Goal: Information Seeking & Learning: Learn about a topic

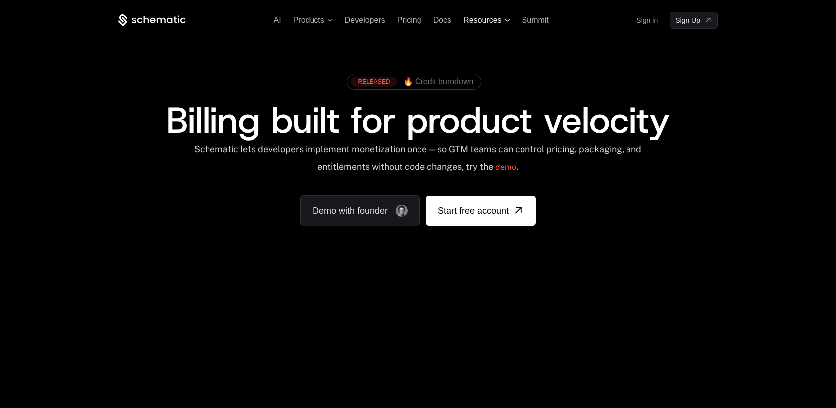
click at [502, 17] on span "Resources" at bounding box center [486, 20] width 46 height 9
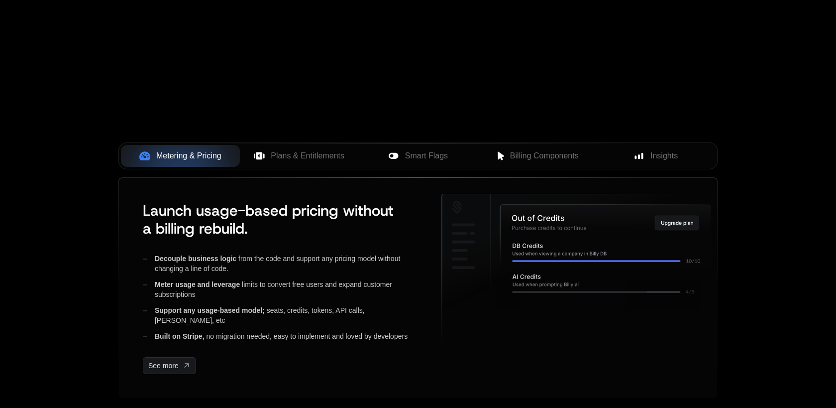
scroll to position [307, 0]
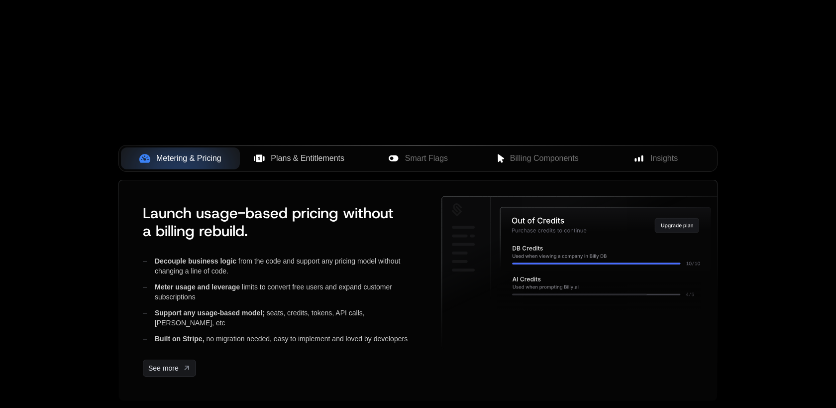
click at [291, 163] on span "Plans & Entitlements" at bounding box center [308, 158] width 74 height 12
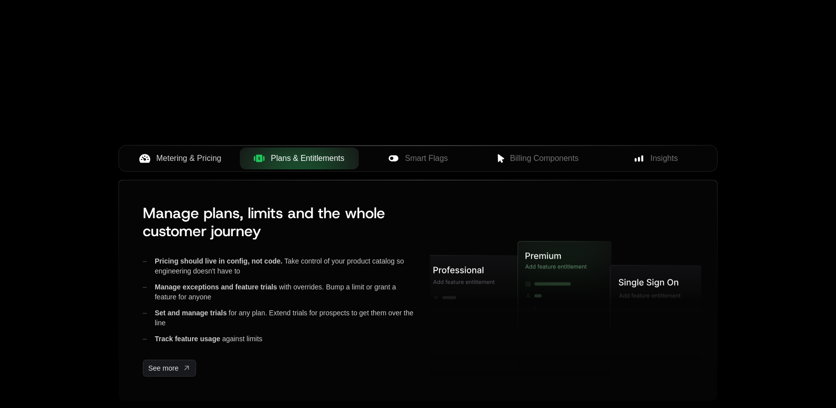
click at [222, 159] on div "Metering & Pricing" at bounding box center [180, 158] width 103 height 12
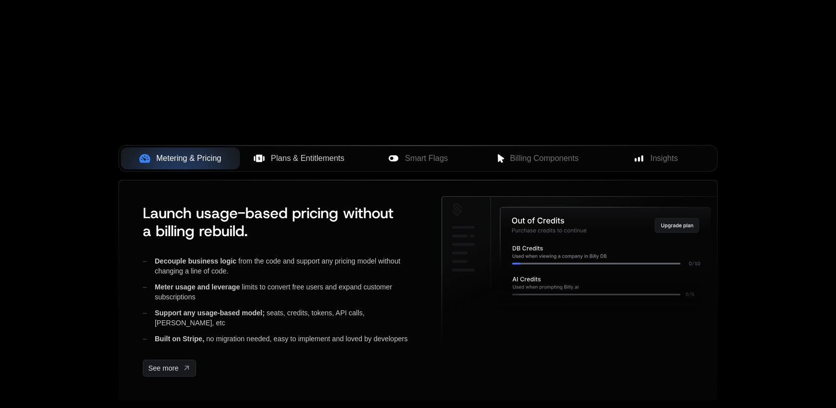
click at [287, 147] on button "Plans & Entitlements" at bounding box center [299, 158] width 119 height 22
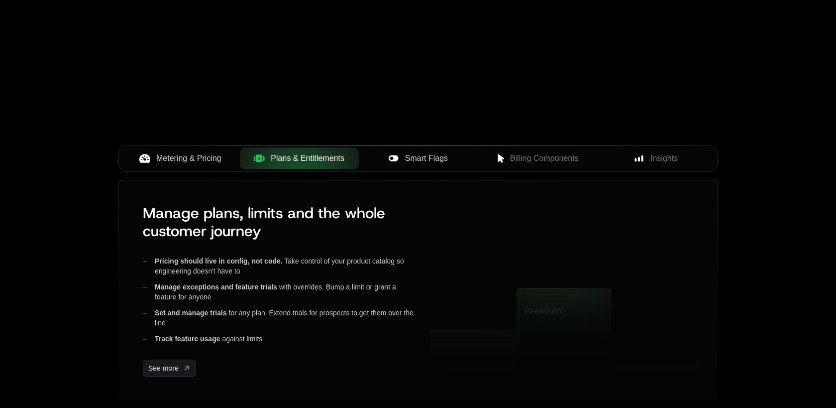
click at [405, 148] on button "Smart Flags" at bounding box center [418, 158] width 119 height 22
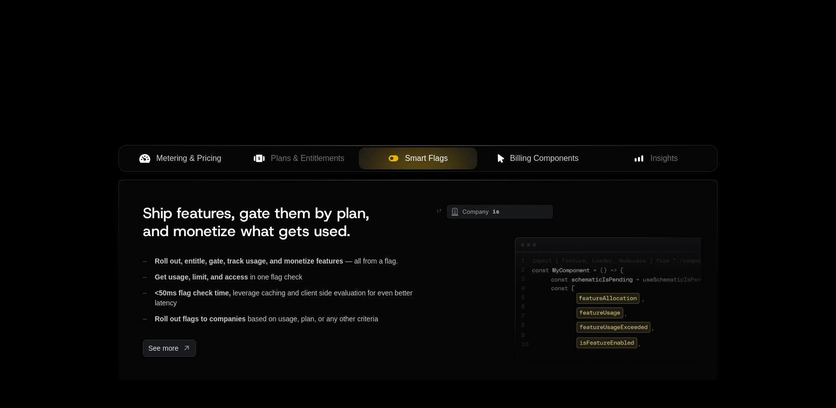
click at [511, 159] on span "Billing Components" at bounding box center [544, 158] width 69 height 12
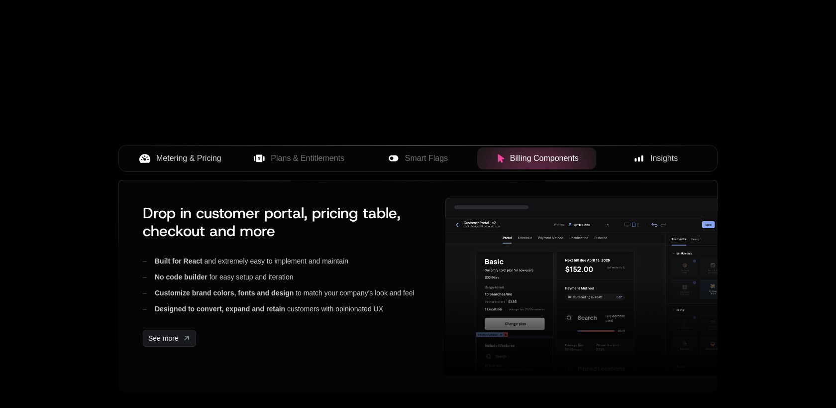
click at [641, 160] on icon at bounding box center [639, 158] width 9 height 9
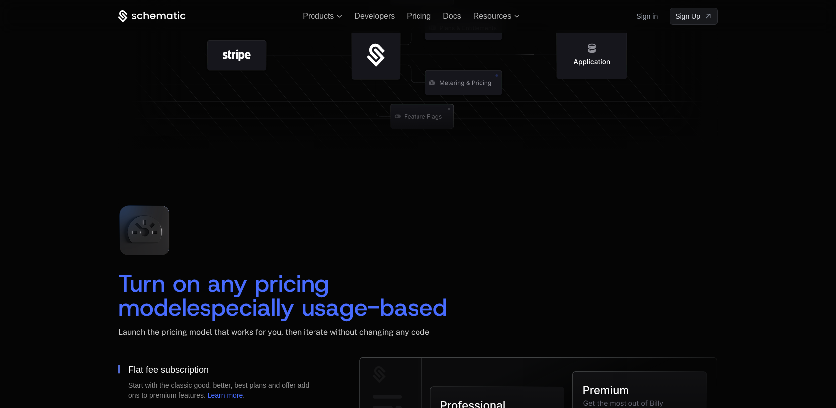
scroll to position [1184, 0]
